Goal: Information Seeking & Learning: Understand process/instructions

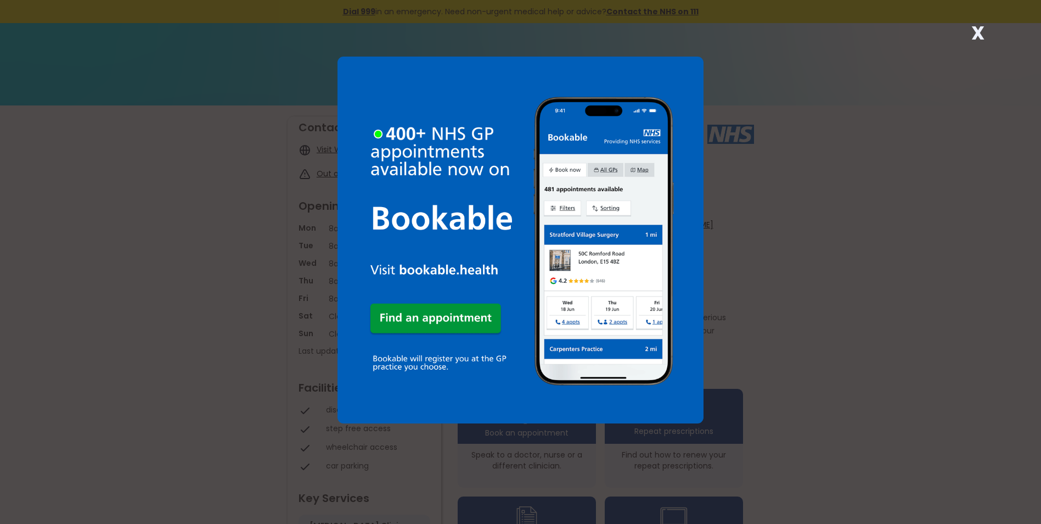
click at [989, 45] on div "X" at bounding box center [520, 262] width 1041 height 524
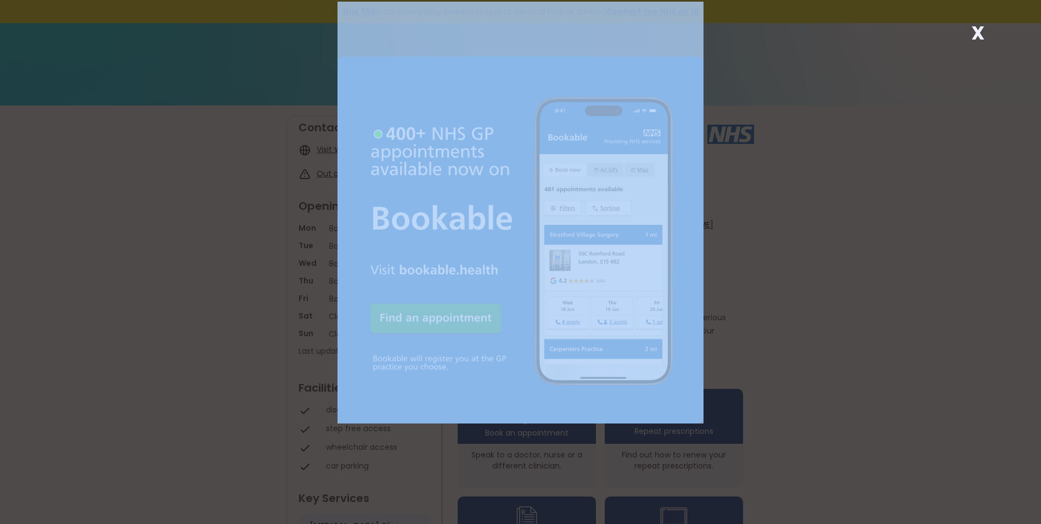
drag, startPoint x: 989, startPoint y: 45, endPoint x: 982, endPoint y: 37, distance: 10.9
click at [982, 37] on strong "X" at bounding box center [978, 33] width 13 height 26
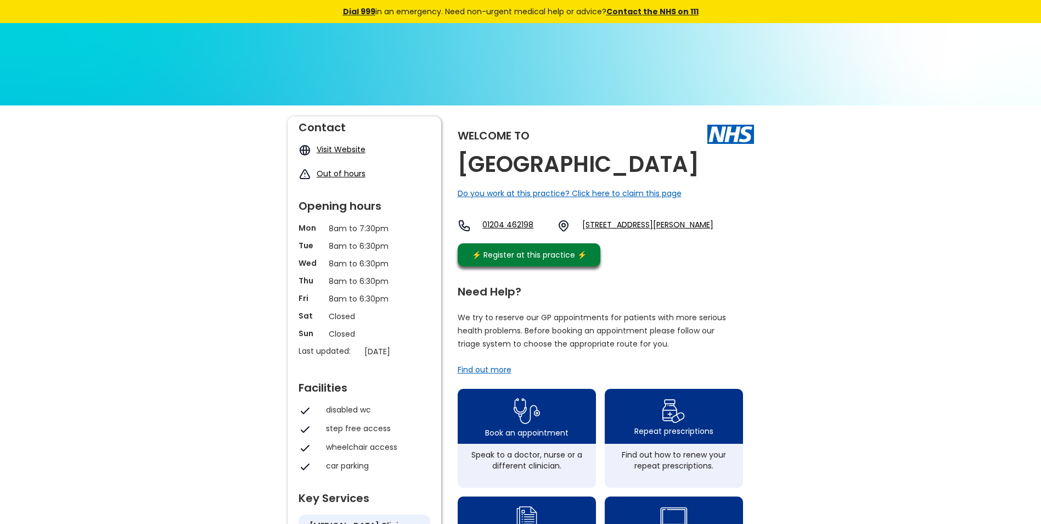
click at [935, 247] on div "Welcome to [GEOGRAPHIC_DATA] Do you work at this practice? Click here to claim …" at bounding box center [520, 532] width 1041 height 854
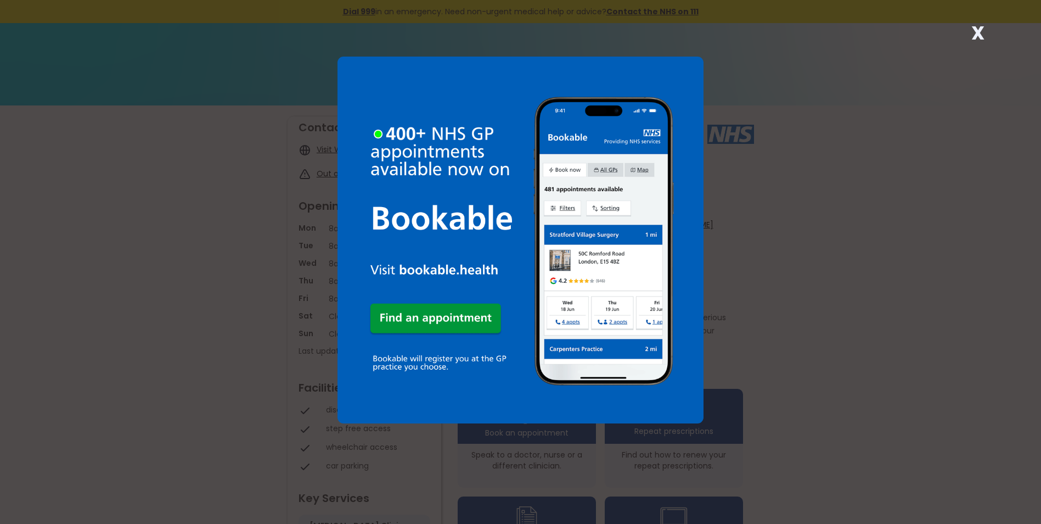
click at [962, 37] on div "X" at bounding box center [520, 262] width 1041 height 524
click at [974, 32] on strong "X" at bounding box center [978, 33] width 13 height 26
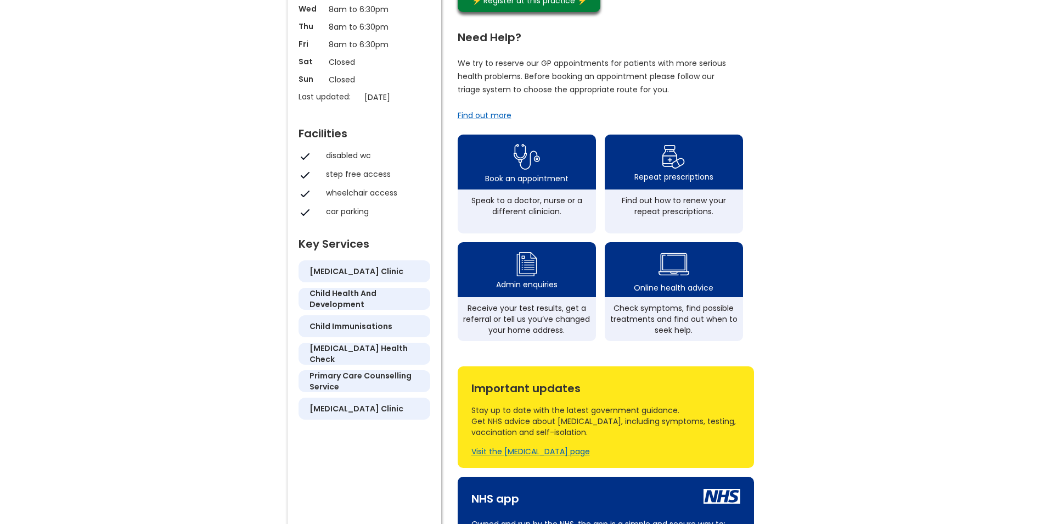
scroll to position [329, 0]
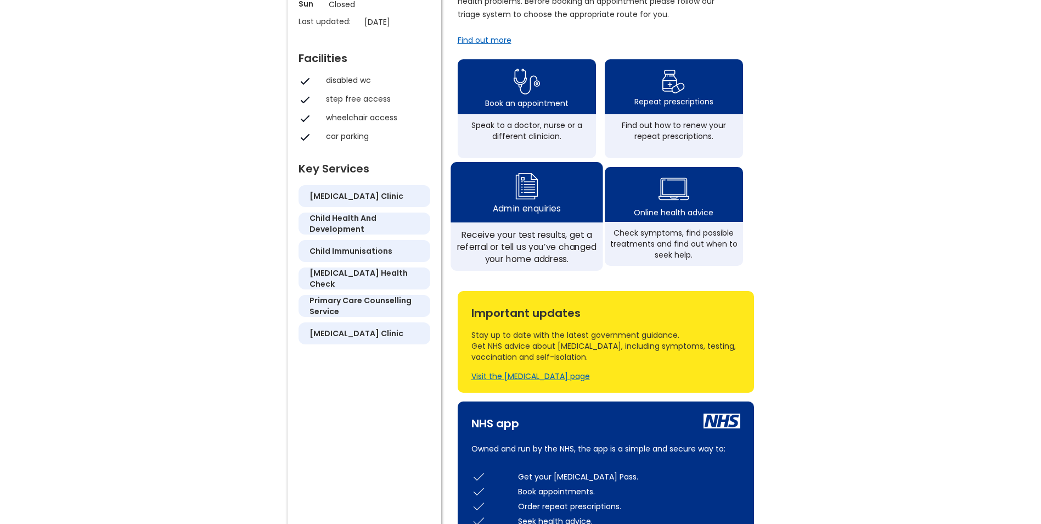
click at [527, 265] on div "Receive your test results, get a referral or tell us you’ve changed your home a…" at bounding box center [527, 246] width 140 height 36
